Goal: Task Accomplishment & Management: Manage account settings

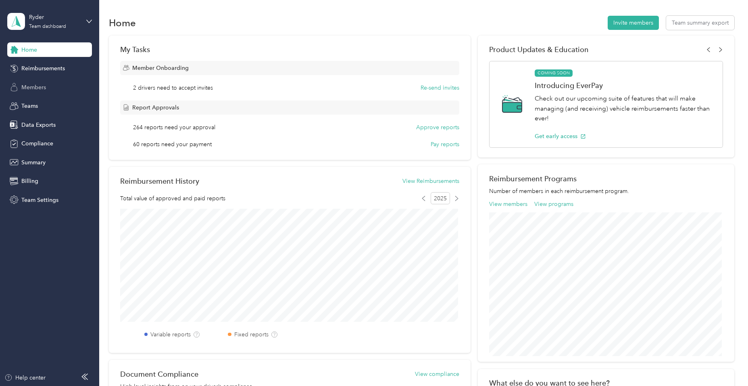
click at [47, 86] on div "Members" at bounding box center [49, 87] width 85 height 15
